Goal: Information Seeking & Learning: Find specific fact

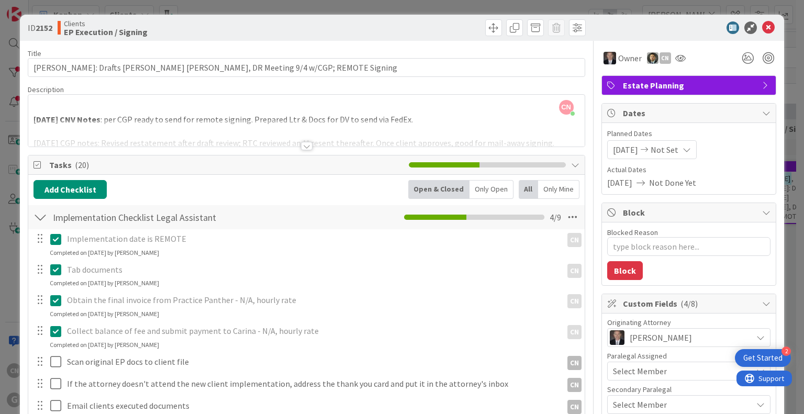
scroll to position [0, 162]
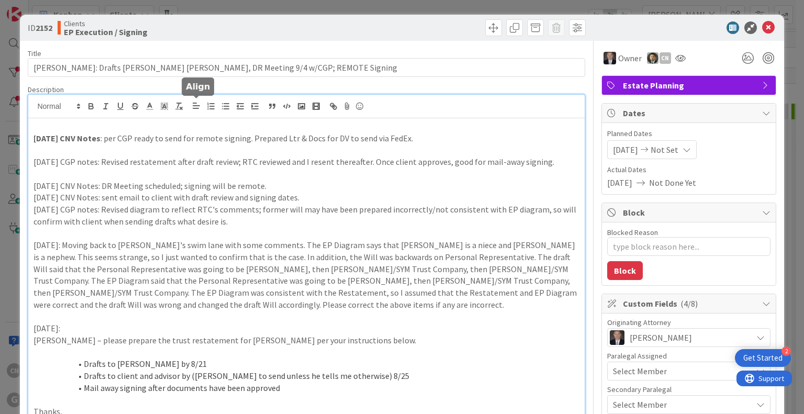
click at [201, 112] on div "CN [PERSON_NAME] joined 1 hr 2 m ago [DATE] CNV Notes : per CGP ready to send f…" at bounding box center [306, 422] width 556 height 654
type textarea "x"
click at [42, 138] on strong "[DATE] CNV Notes" at bounding box center [66, 138] width 67 height 10
type textarea "x"
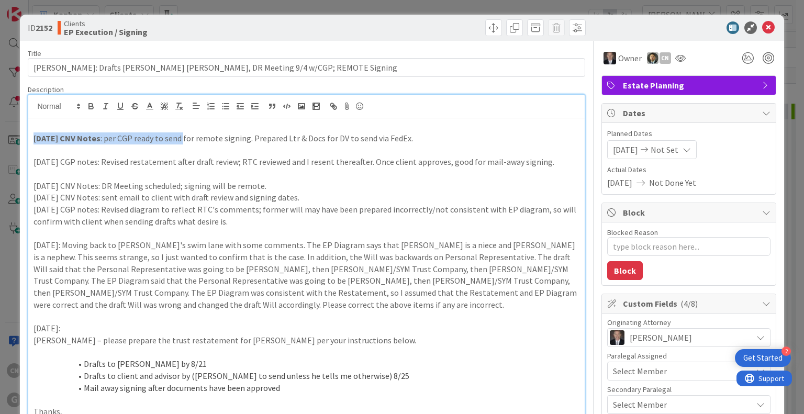
drag, startPoint x: 182, startPoint y: 140, endPoint x: 23, endPoint y: 142, distance: 159.1
copy p "[DATE] CNV Notes : per CGP ready to send"
click at [462, 176] on p at bounding box center [305, 174] width 545 height 12
click at [762, 29] on icon at bounding box center [768, 27] width 13 height 13
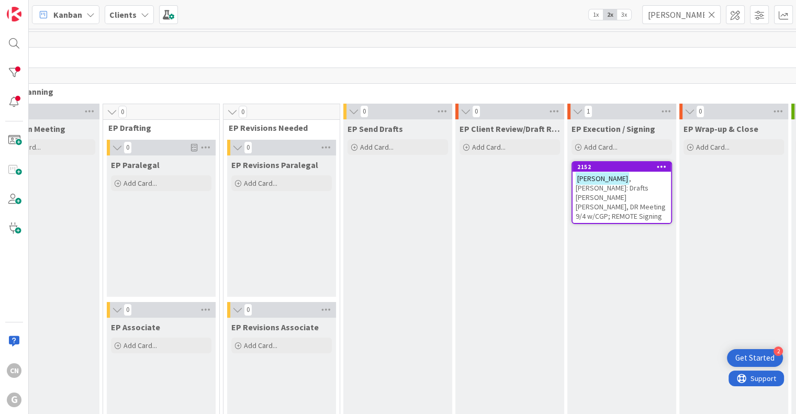
click at [714, 16] on icon at bounding box center [711, 14] width 7 height 9
click at [689, 15] on input "text" at bounding box center [681, 14] width 78 height 19
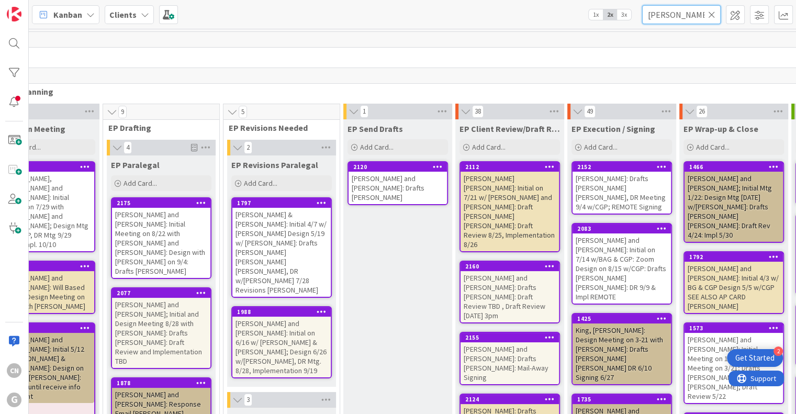
type input "[PERSON_NAME]"
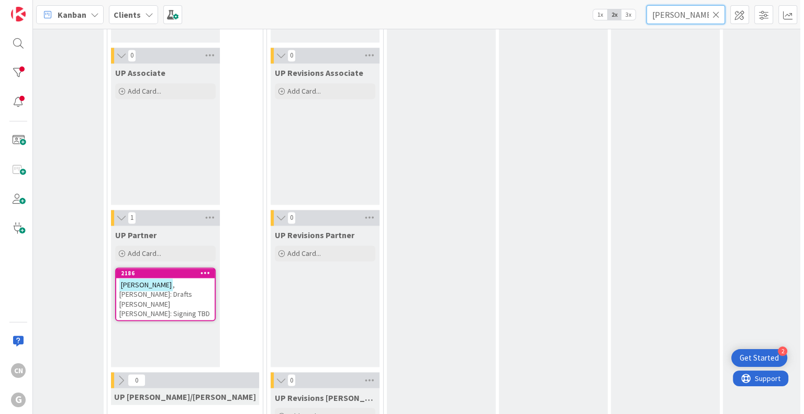
scroll to position [1714, 162]
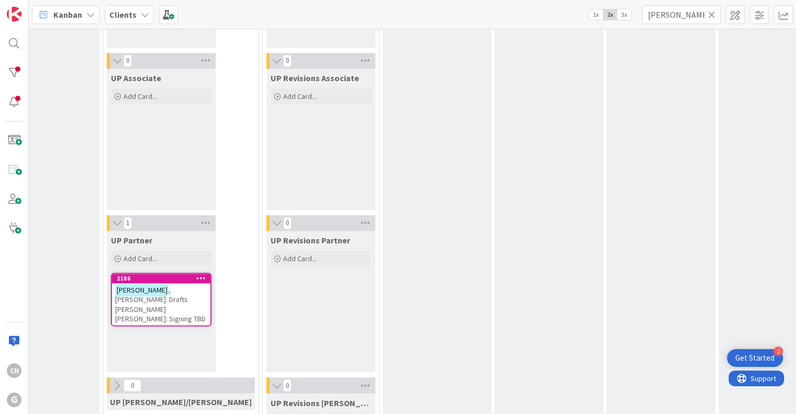
click at [160, 299] on span ", [PERSON_NAME]: Drafts [PERSON_NAME] [PERSON_NAME]: Signing TBD" at bounding box center [160, 304] width 91 height 38
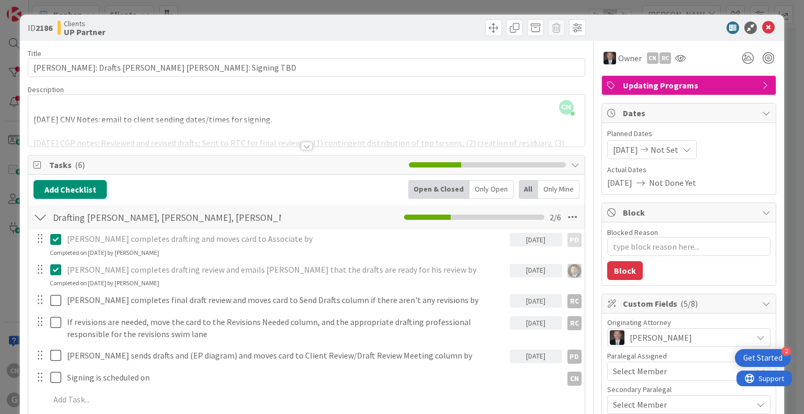
click at [295, 120] on div at bounding box center [306, 133] width 556 height 27
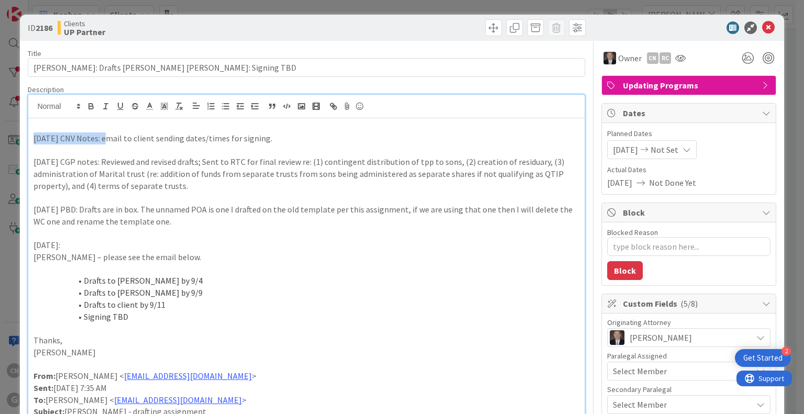
drag, startPoint x: 105, startPoint y: 139, endPoint x: 24, endPoint y: 139, distance: 81.1
click at [86, 107] on icon "button" at bounding box center [90, 106] width 9 height 9
type textarea "x"
click at [272, 138] on p "[DATE] CNV Notes : email to client sending dates/times for signing." at bounding box center [305, 138] width 545 height 12
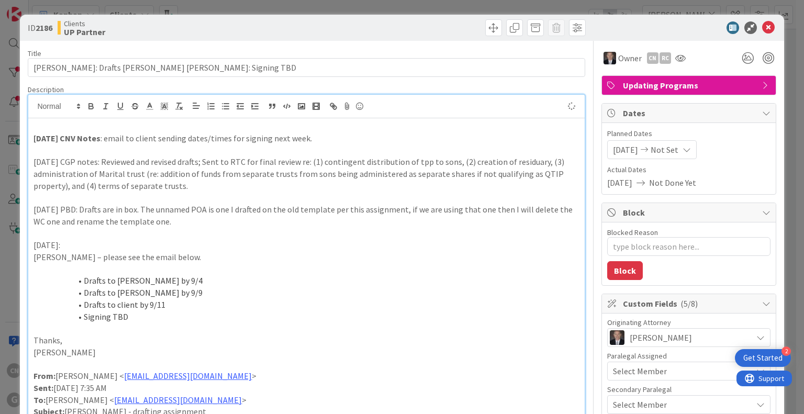
type textarea "x"
click at [762, 25] on icon at bounding box center [768, 27] width 13 height 13
